Goal: Check status: Check status

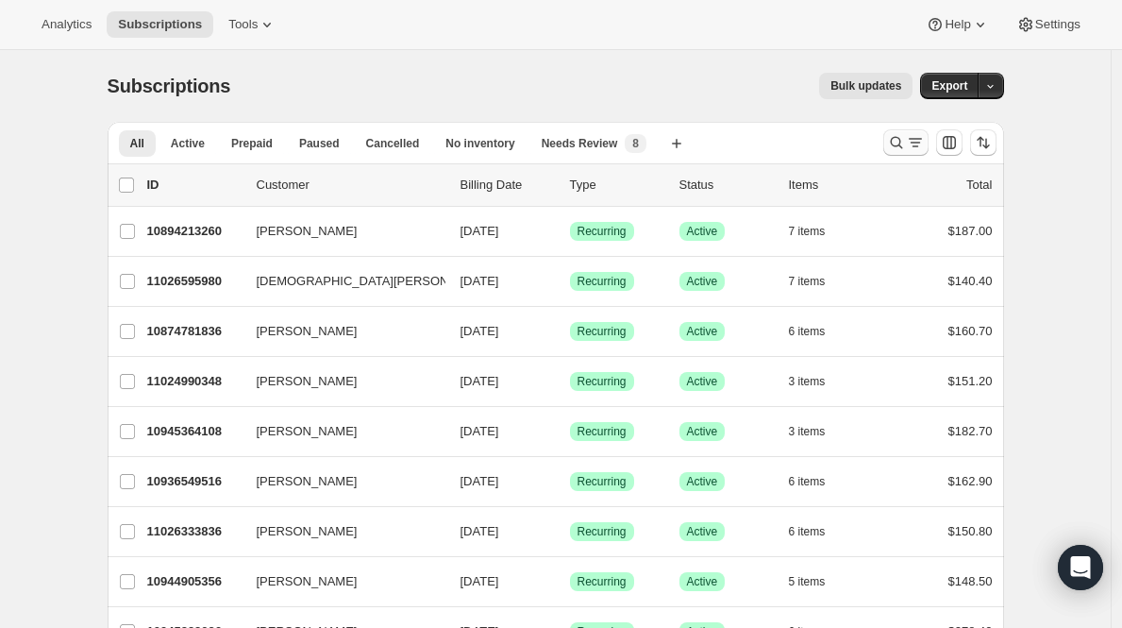
click at [914, 141] on icon "Search and filter results" at bounding box center [915, 142] width 19 height 19
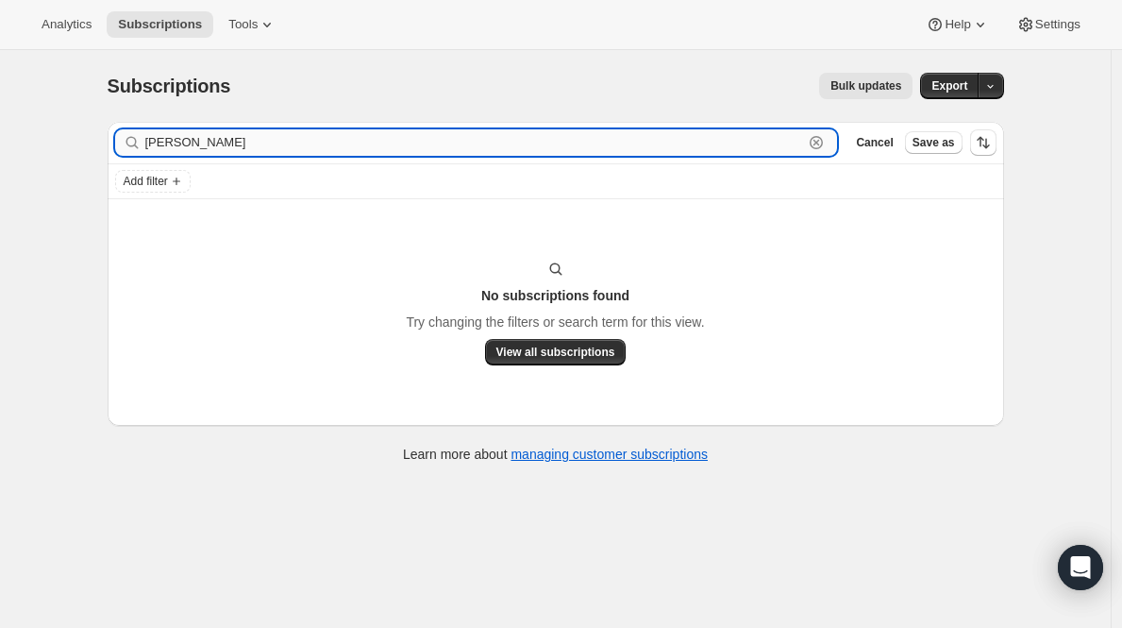
click at [294, 150] on input "[PERSON_NAME]" at bounding box center [474, 142] width 659 height 26
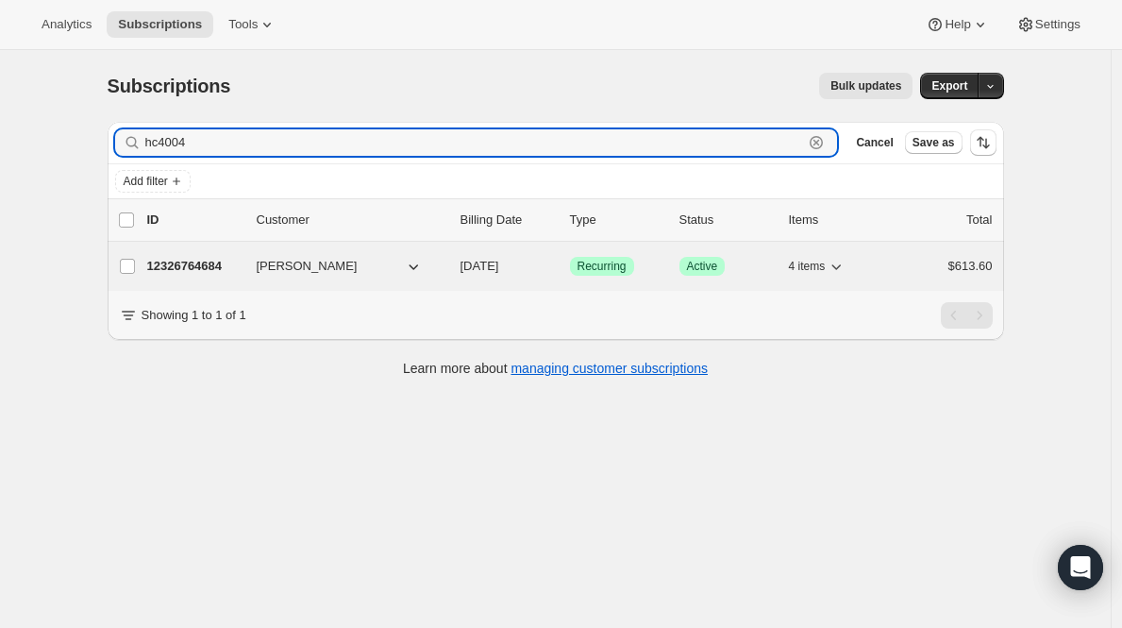
type input "hc4004"
click at [213, 260] on p "12326764684" at bounding box center [194, 266] width 94 height 19
